Goal: Find specific page/section: Find specific page/section

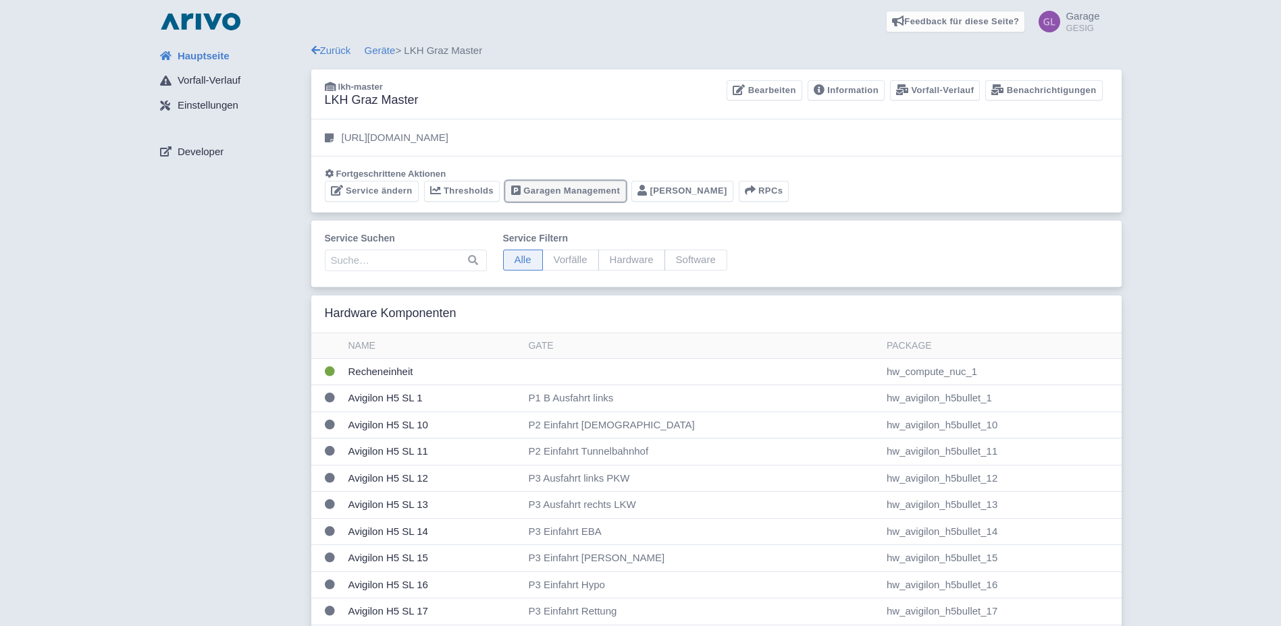
click at [546, 193] on link "Garagen Management" at bounding box center [565, 191] width 121 height 21
click at [566, 192] on link "Garagen Management" at bounding box center [565, 191] width 121 height 21
click at [552, 191] on link "Garagen Management" at bounding box center [565, 191] width 121 height 21
